Goal: Transaction & Acquisition: Purchase product/service

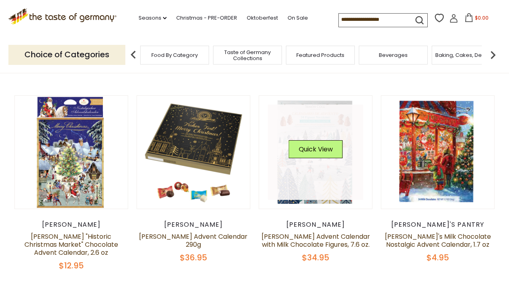
scroll to position [268, 0]
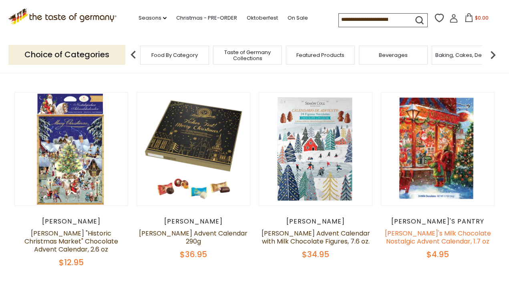
click at [429, 229] on link "[PERSON_NAME]'s Milk Chocolate Nostalgic Advent Calendar, 1.7 oz" at bounding box center [438, 237] width 106 height 17
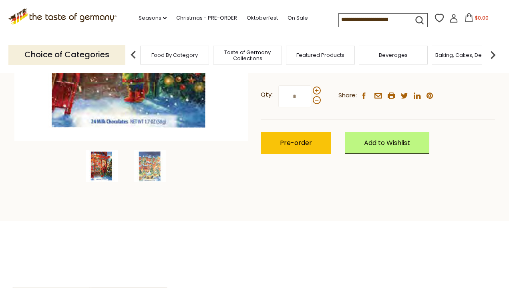
scroll to position [207, 0]
click at [155, 169] on img at bounding box center [150, 166] width 32 height 32
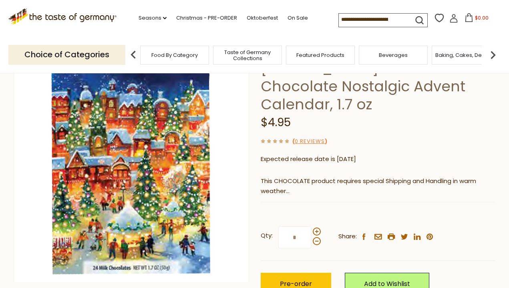
scroll to position [66, 0]
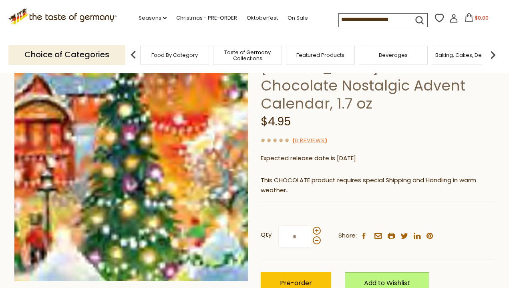
click at [153, 188] on img at bounding box center [131, 164] width 234 height 234
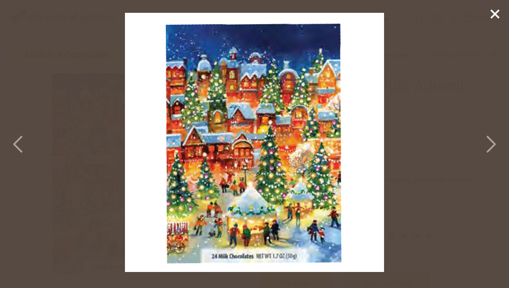
click at [495, 21] on div at bounding box center [254, 144] width 509 height 288
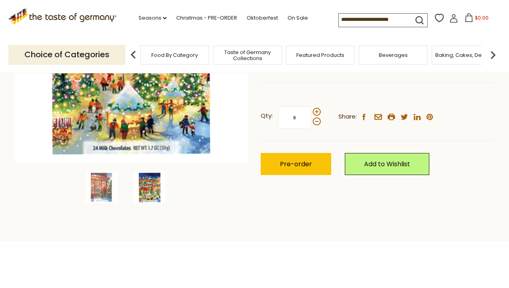
scroll to position [185, 0]
click at [100, 191] on img at bounding box center [102, 188] width 32 height 32
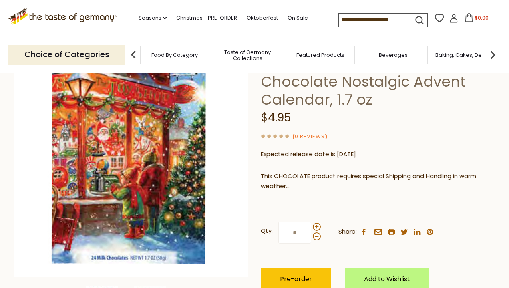
scroll to position [76, 0]
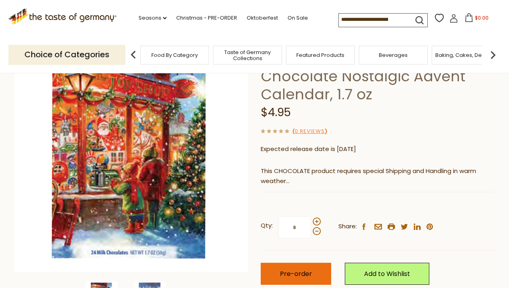
click at [287, 269] on span "Pre-order" at bounding box center [296, 273] width 32 height 9
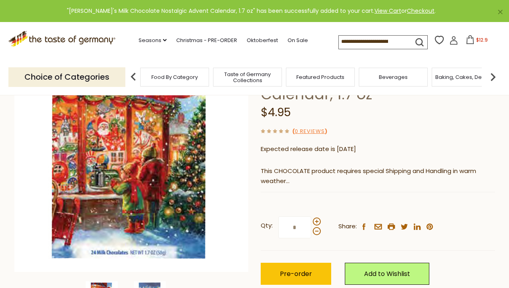
click at [476, 36] on span "$12.9" at bounding box center [482, 39] width 12 height 7
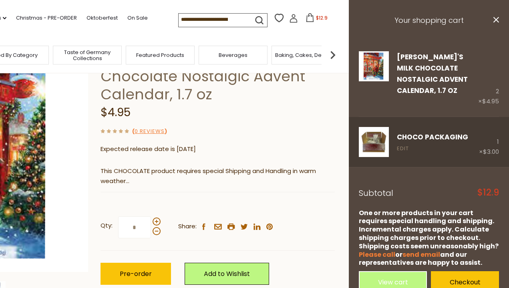
click at [405, 147] on link "Edit" at bounding box center [403, 149] width 12 height 8
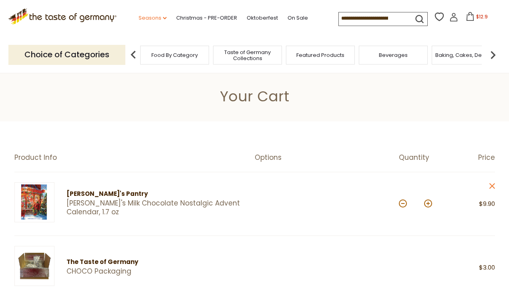
click at [139, 17] on link "Seasons dropdown_arrow" at bounding box center [153, 18] width 28 height 9
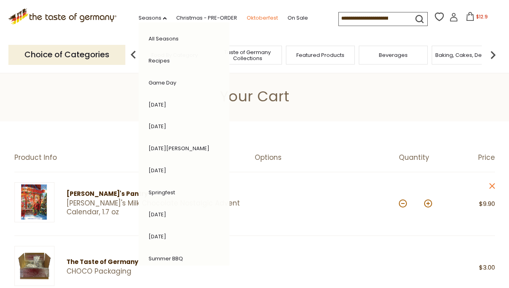
click at [247, 18] on link "Oktoberfest" at bounding box center [262, 18] width 31 height 9
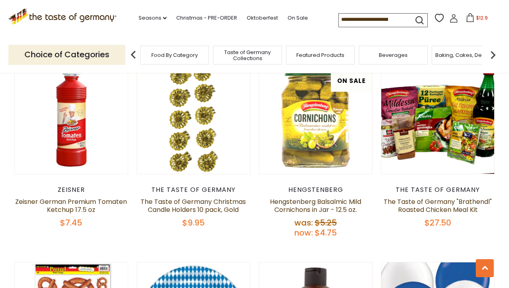
scroll to position [1327, 0]
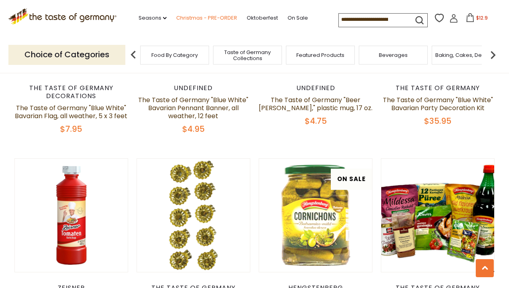
click at [176, 17] on link "Christmas - PRE-ORDER" at bounding box center [206, 18] width 61 height 9
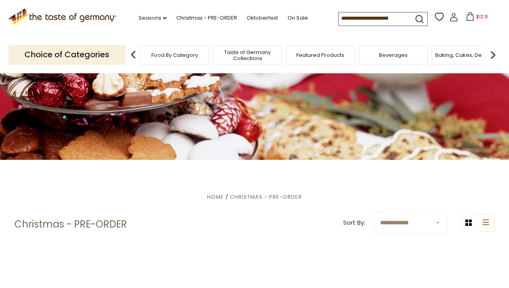
scroll to position [20, 0]
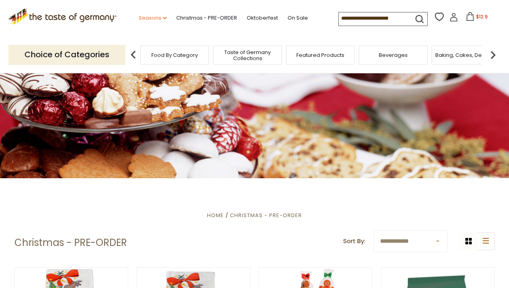
click at [139, 16] on link "Seasons dropdown_arrow" at bounding box center [153, 18] width 28 height 9
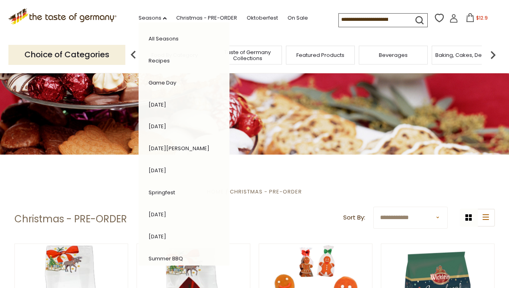
scroll to position [0, 0]
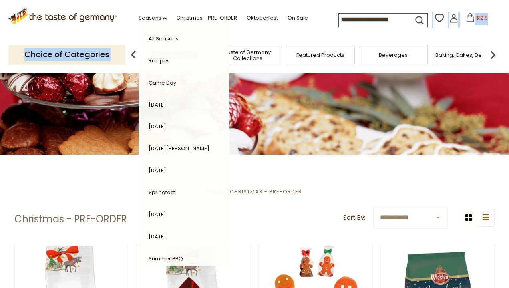
click at [240, 35] on header "Free Shipping Starts at $80.00. Varies by Region. Exclusions Apply. Click here …" at bounding box center [254, 36] width 509 height 73
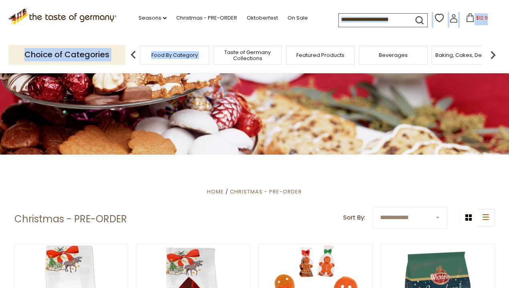
click at [175, 53] on span "Food By Category" at bounding box center [174, 55] width 46 height 6
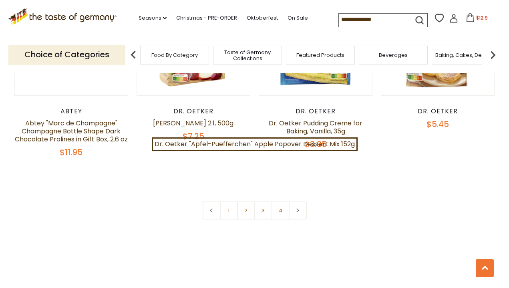
scroll to position [1771, 0]
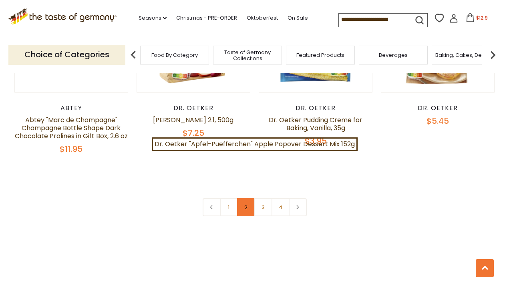
click at [244, 198] on link "2" at bounding box center [246, 207] width 18 height 18
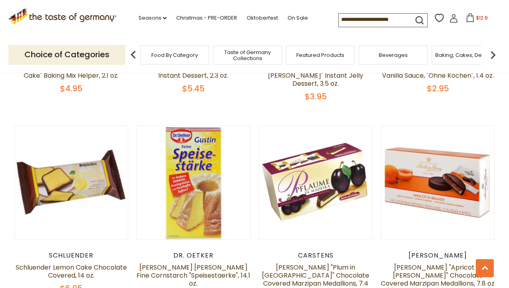
scroll to position [1638, 0]
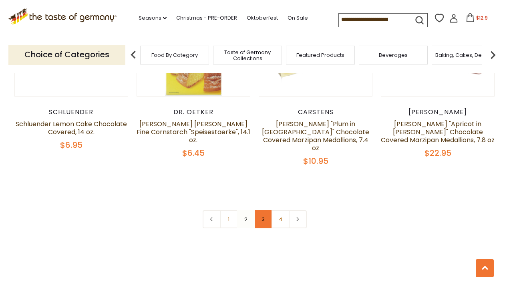
click at [264, 210] on link "3" at bounding box center [263, 219] width 18 height 18
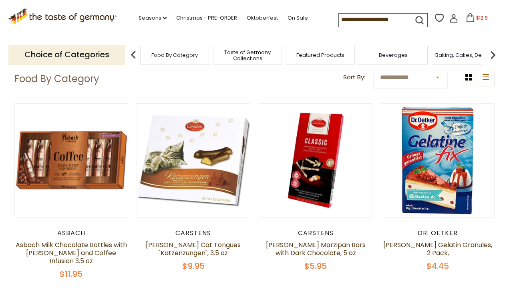
scroll to position [56, 0]
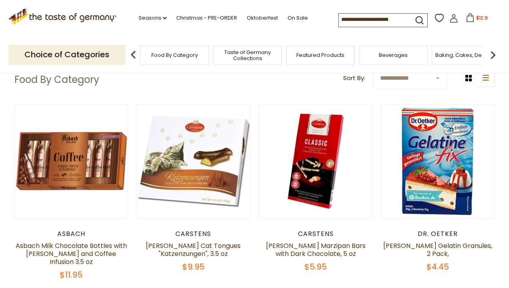
click at [466, 15] on icon at bounding box center [470, 17] width 9 height 9
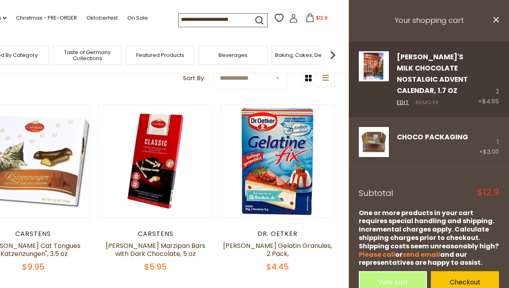
click at [425, 102] on link "Remove" at bounding box center [428, 102] width 24 height 8
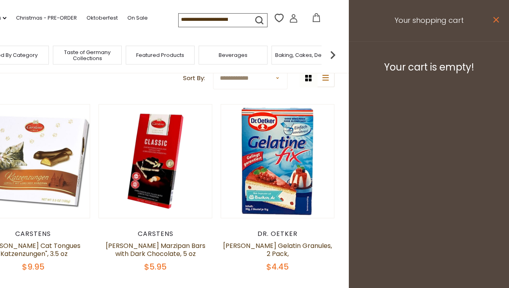
click at [496, 21] on icon "close" at bounding box center [496, 20] width 6 height 6
